Goal: Task Accomplishment & Management: Manage account settings

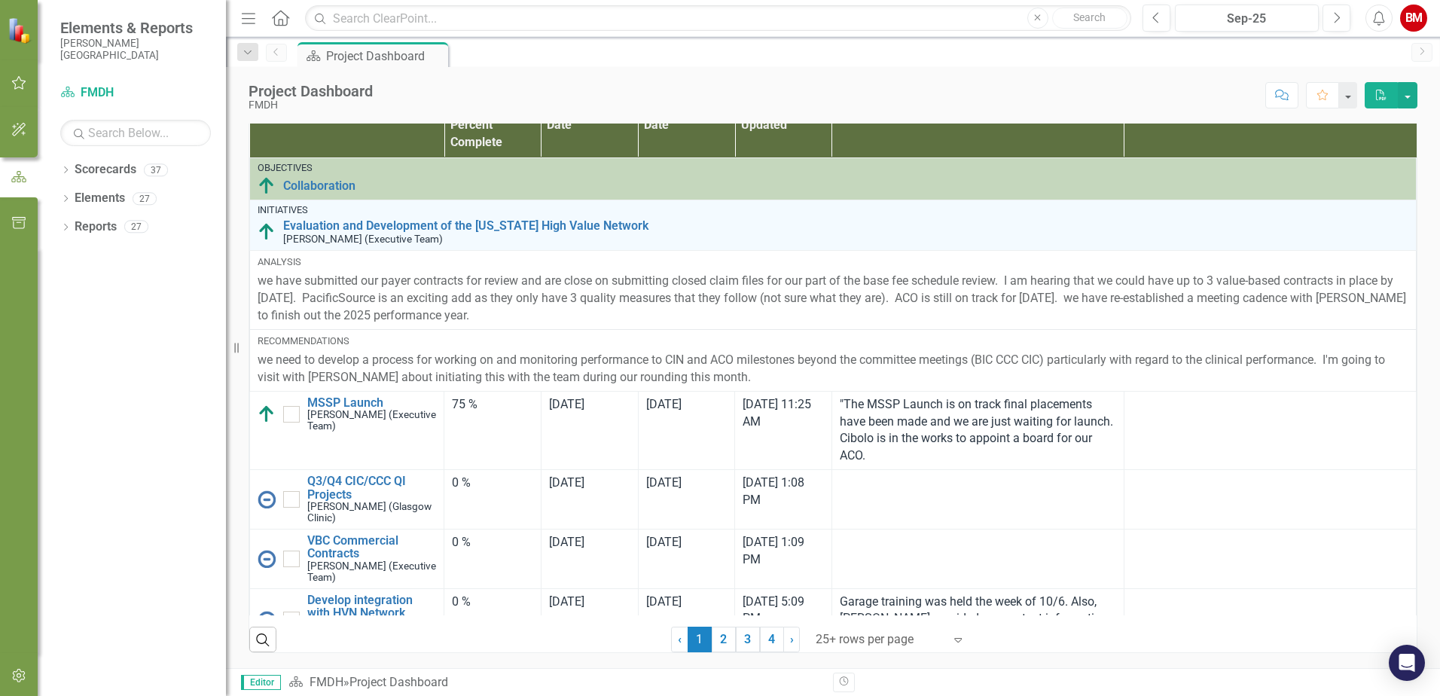
scroll to position [1001, 0]
click at [742, 633] on link "3" at bounding box center [748, 639] width 24 height 26
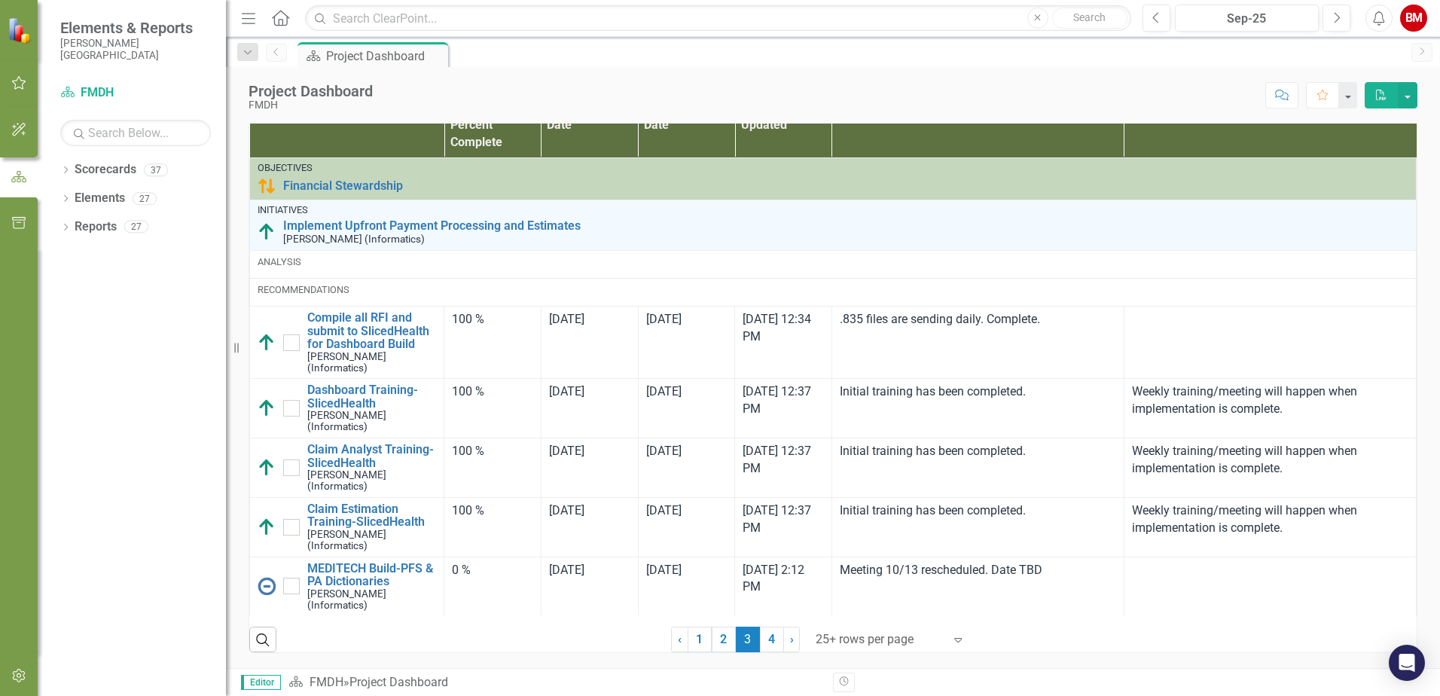
checkbox input "true"
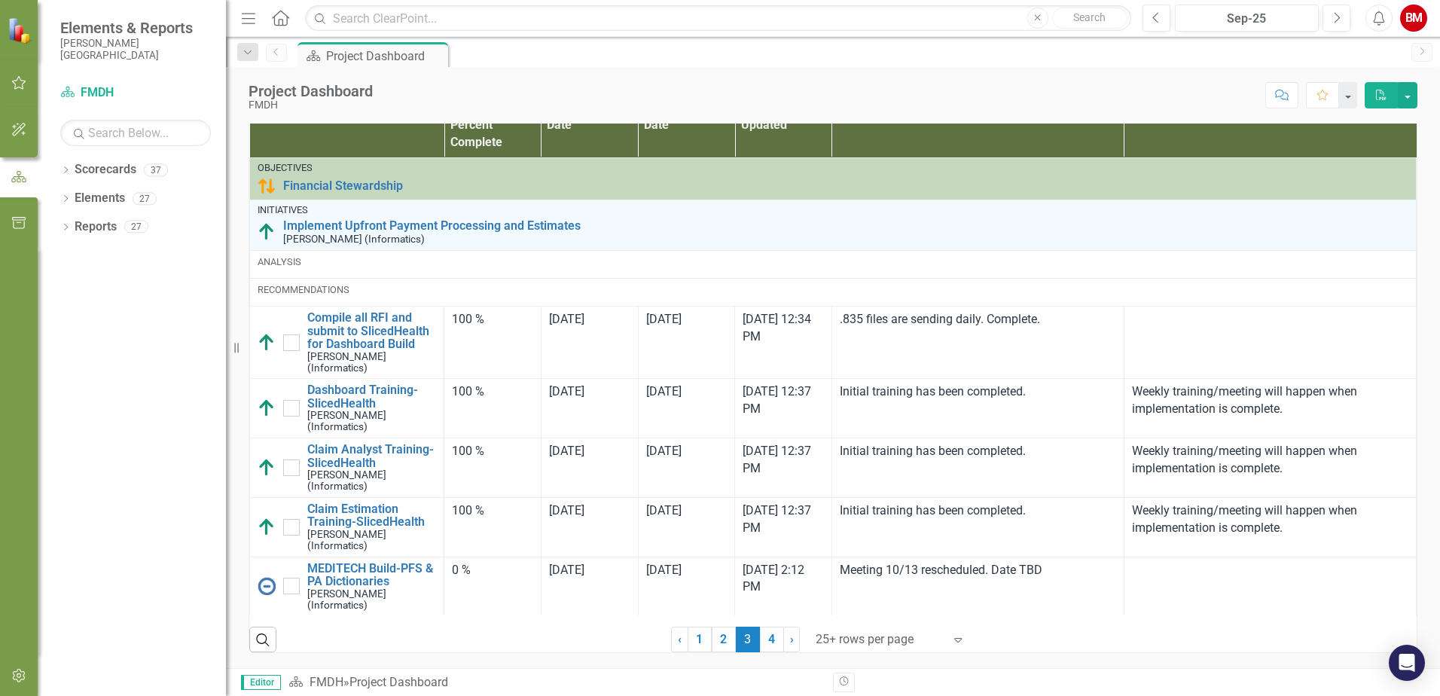
checkbox input "false"
checkbox input "true"
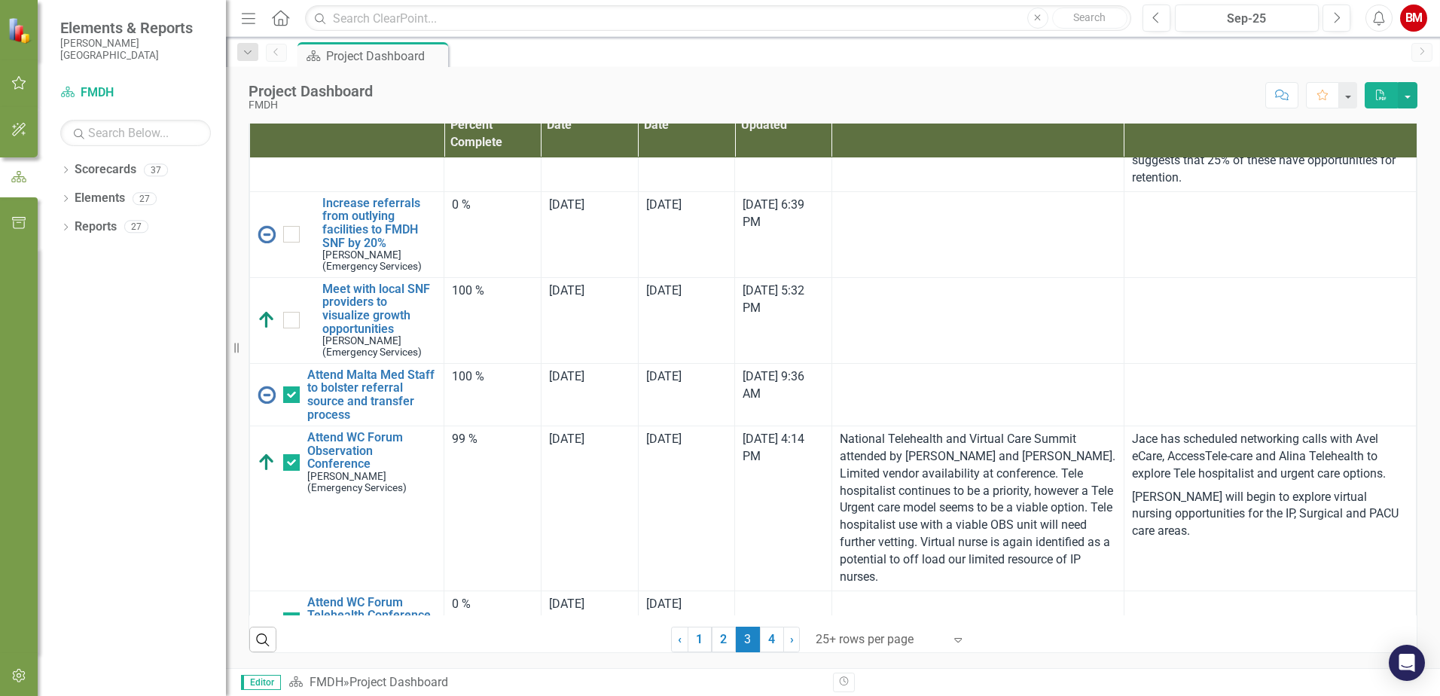
scroll to position [2101, 0]
drag, startPoint x: 697, startPoint y: 632, endPoint x: 712, endPoint y: 632, distance: 15.1
click at [697, 632] on link "1" at bounding box center [699, 639] width 24 height 26
click at [713, 632] on link "2" at bounding box center [723, 639] width 24 height 26
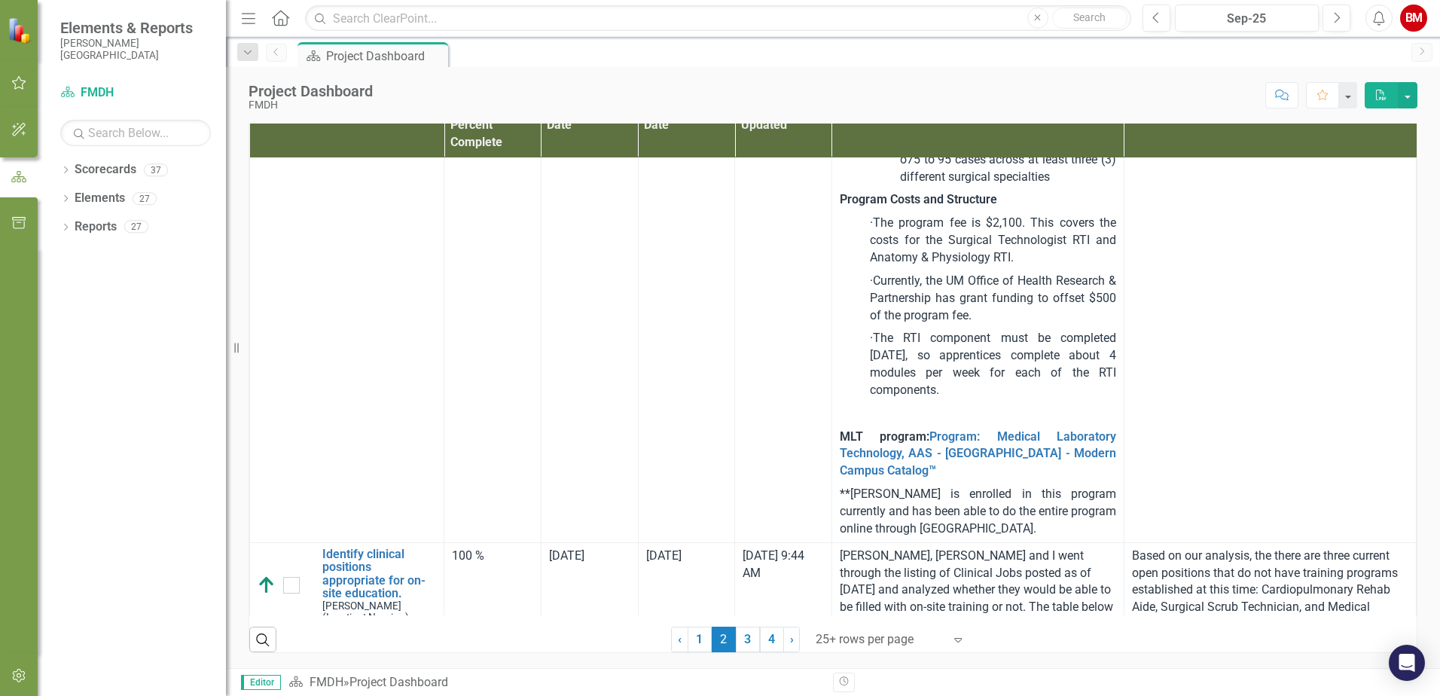
checkbox input "true"
checkbox input "false"
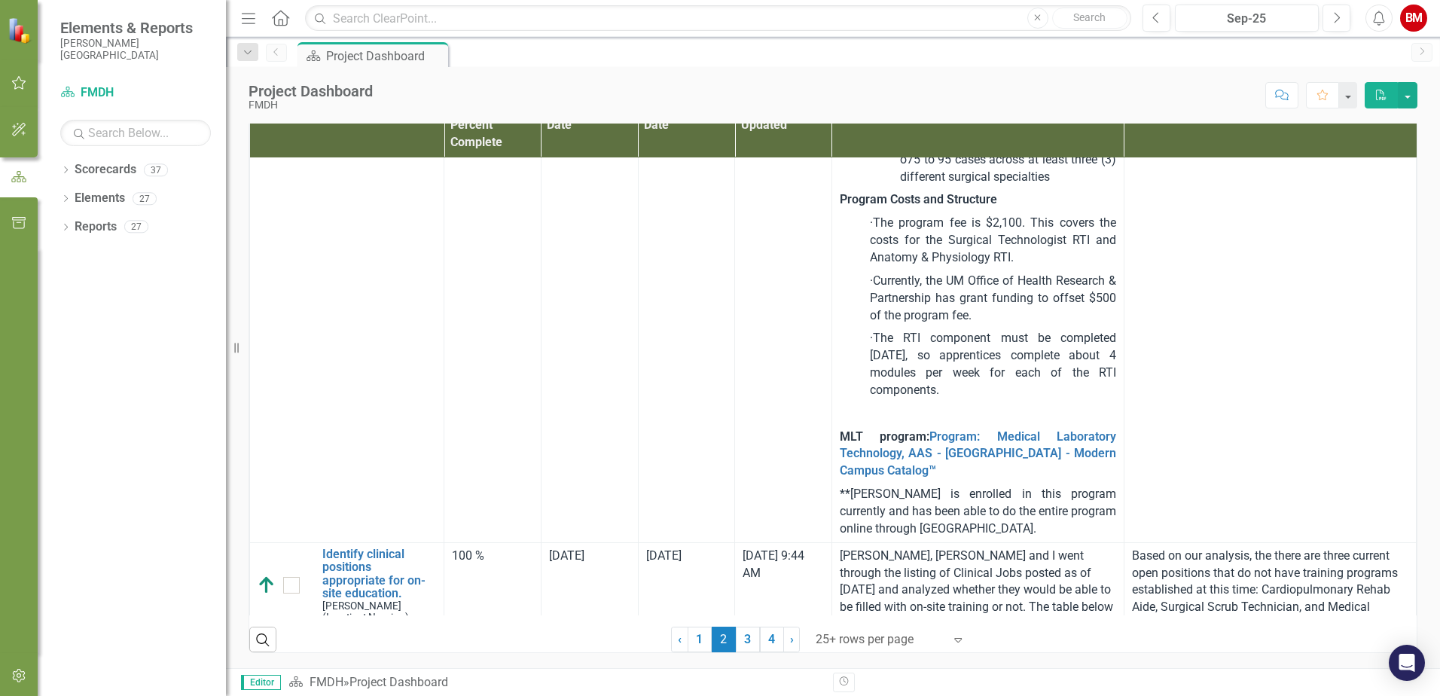
checkbox input "true"
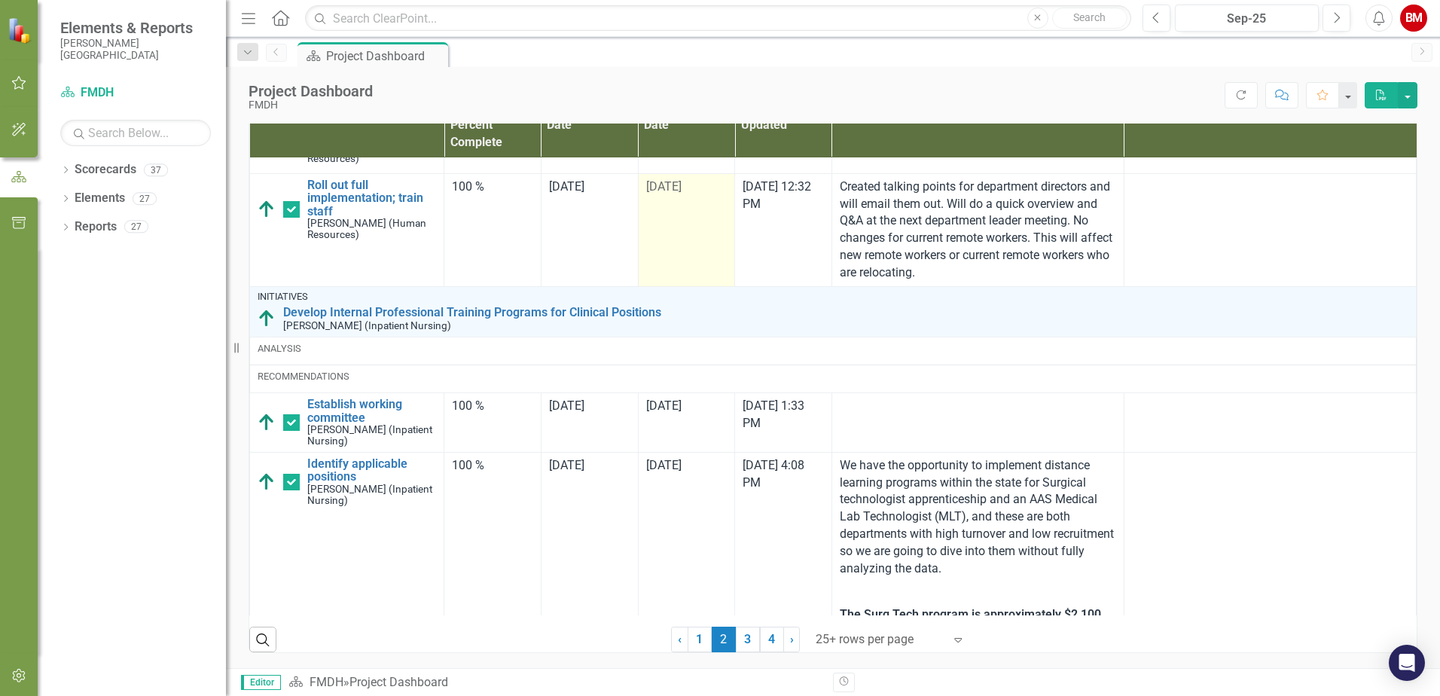
scroll to position [226, 0]
